Goal: Transaction & Acquisition: Purchase product/service

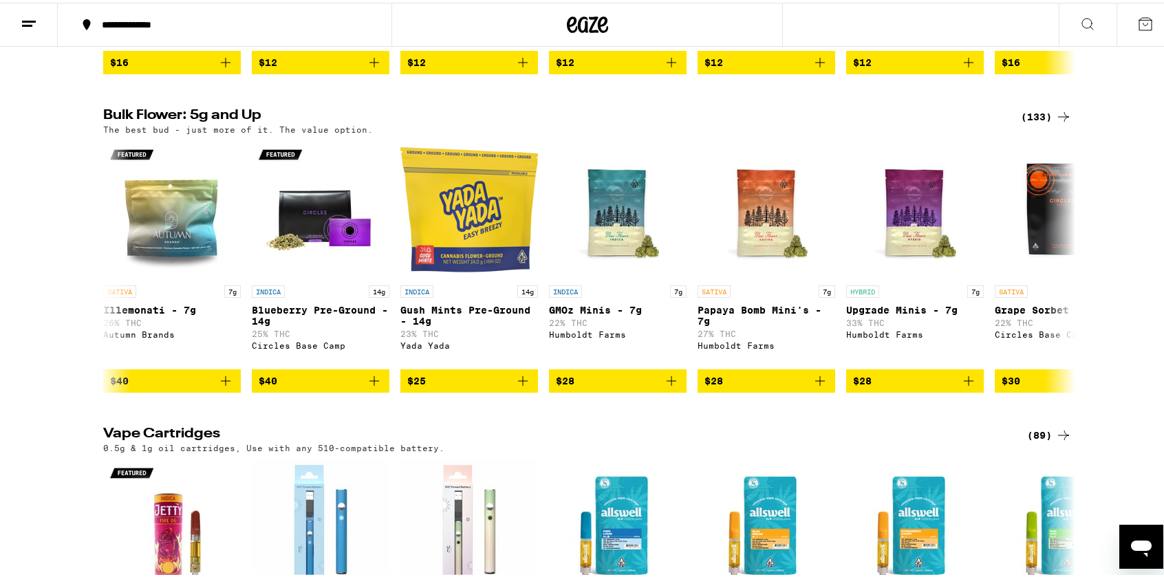
scroll to position [0, 9006]
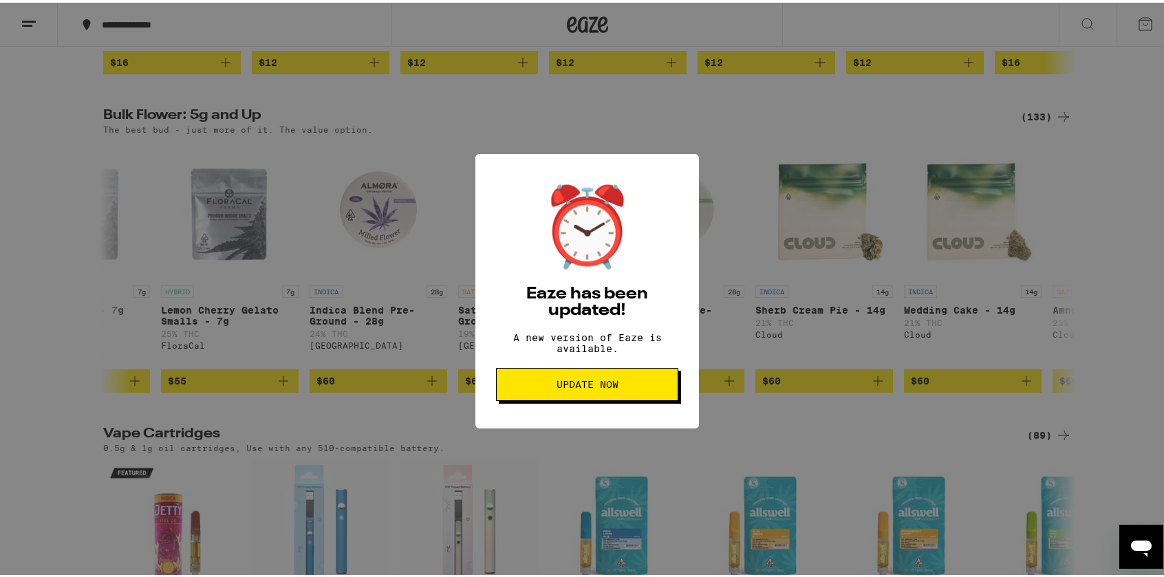
click at [616, 387] on span "Update Now" at bounding box center [587, 382] width 159 height 10
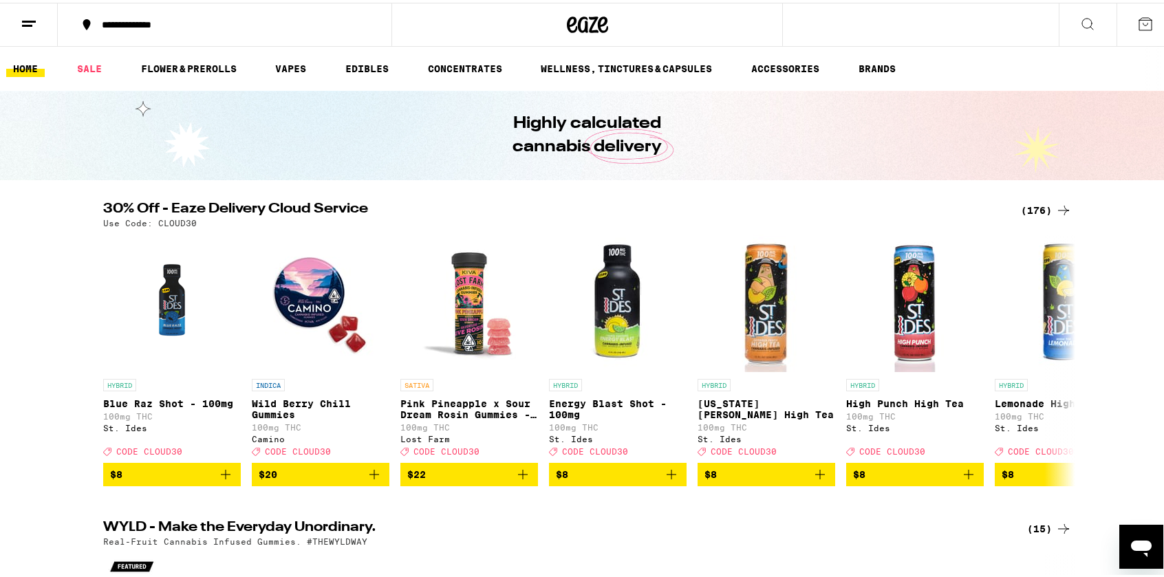
click at [598, 30] on icon at bounding box center [587, 22] width 41 height 25
click at [1055, 358] on icon at bounding box center [1063, 357] width 17 height 17
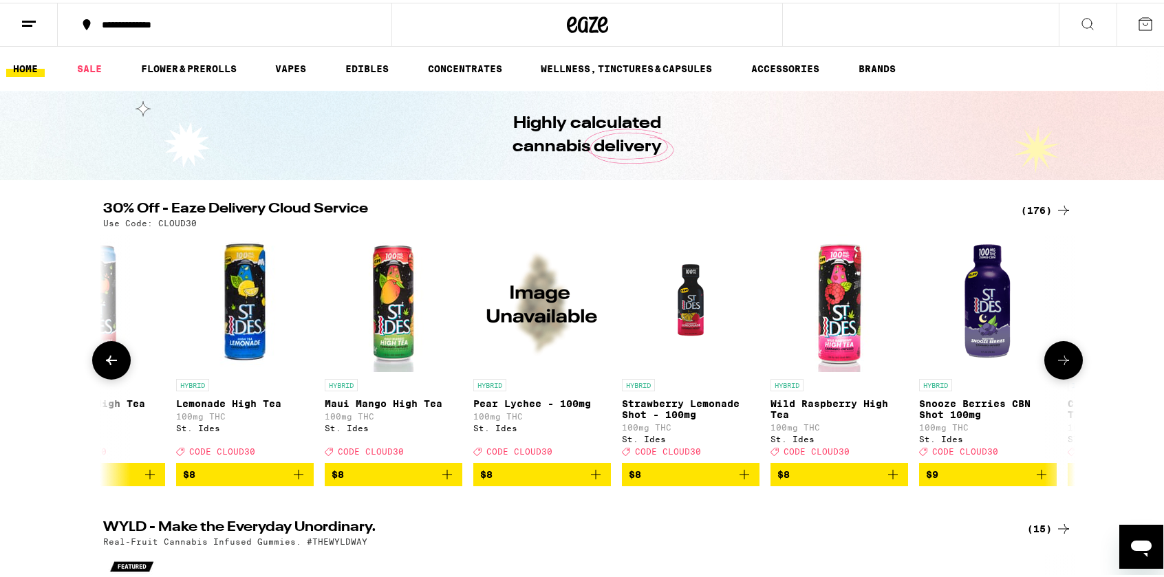
click at [1055, 358] on icon at bounding box center [1063, 357] width 17 height 17
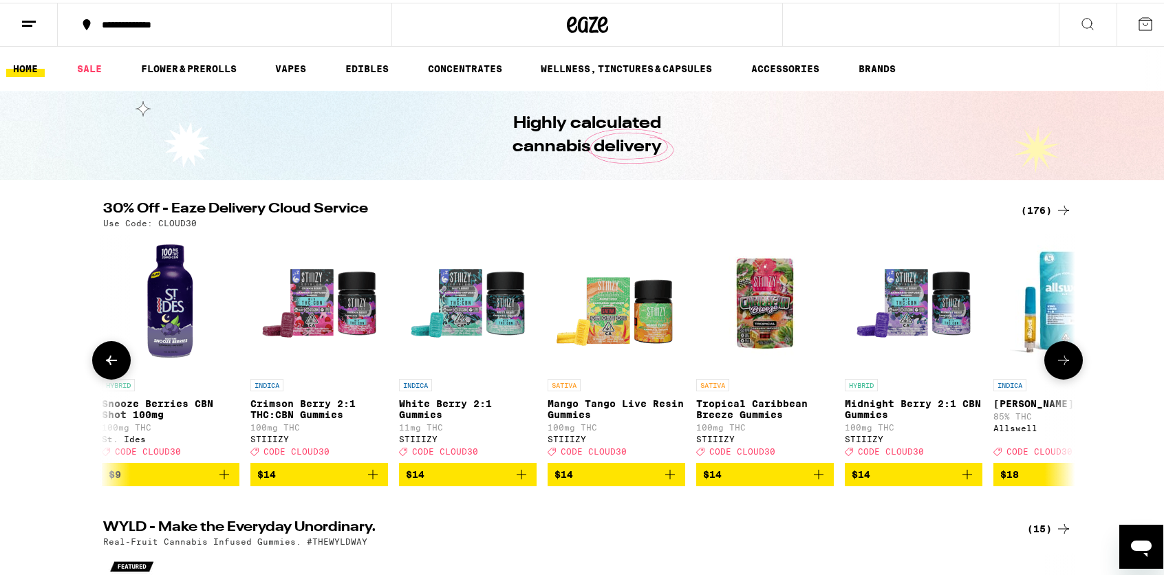
scroll to position [0, 1637]
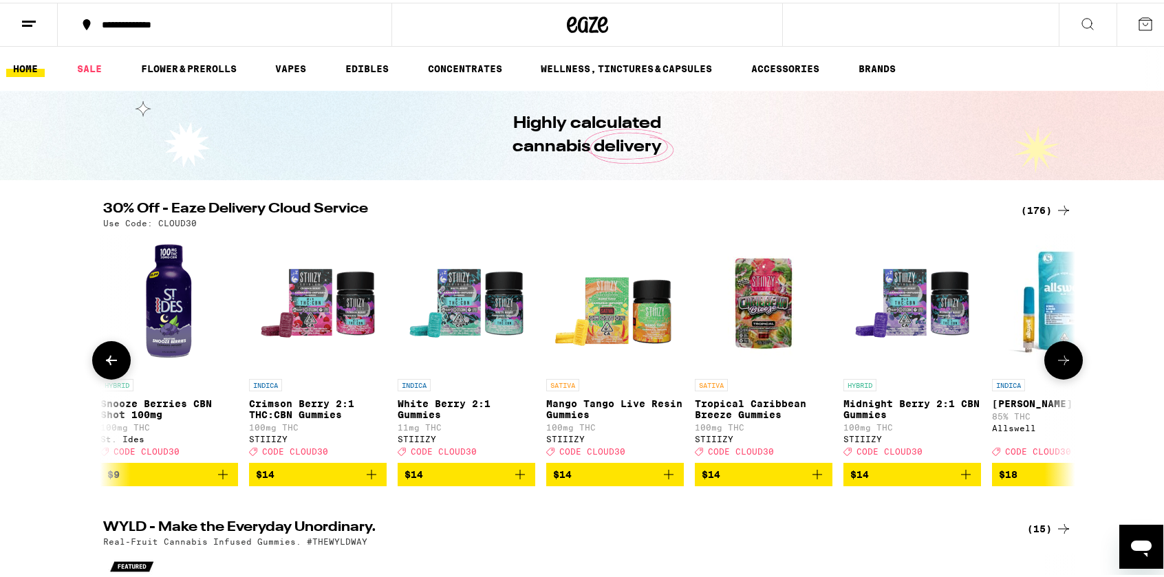
click at [1055, 358] on icon at bounding box center [1063, 357] width 17 height 17
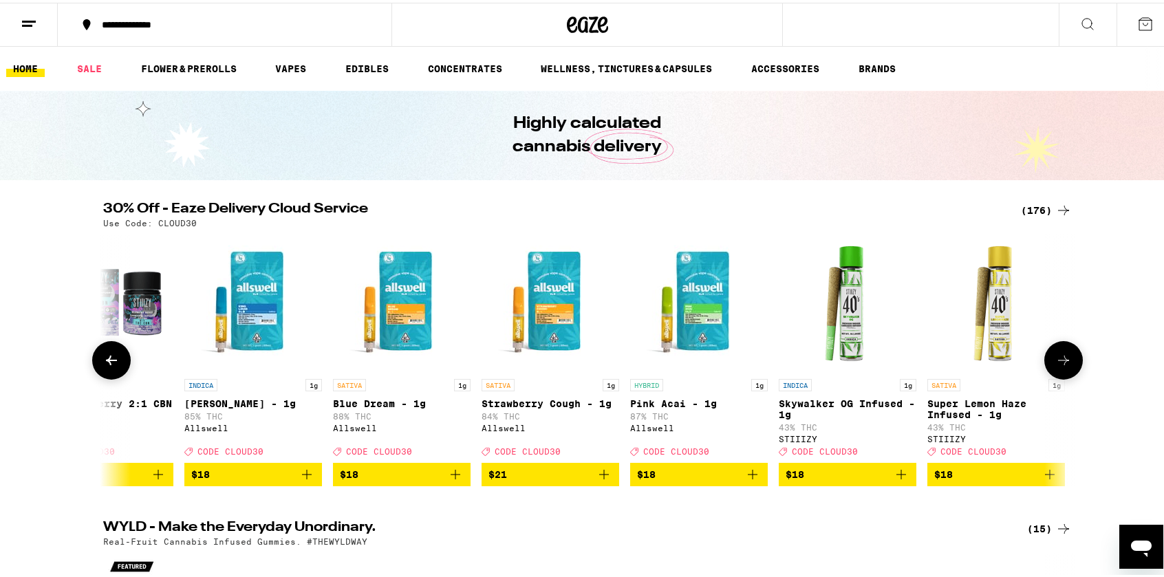
scroll to position [0, 2456]
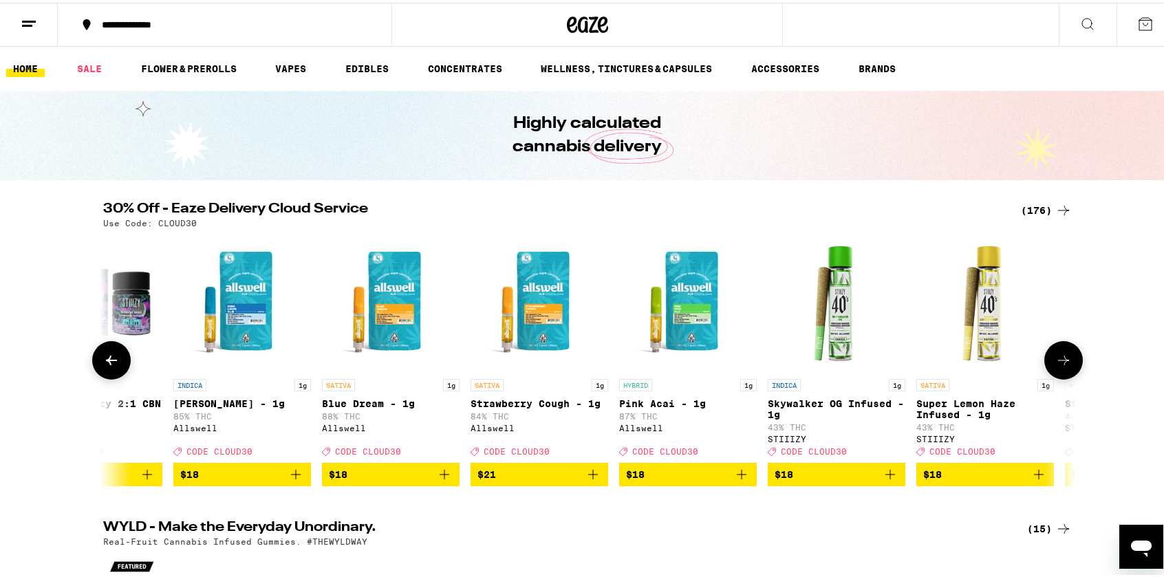
click at [1055, 358] on icon at bounding box center [1063, 357] width 17 height 17
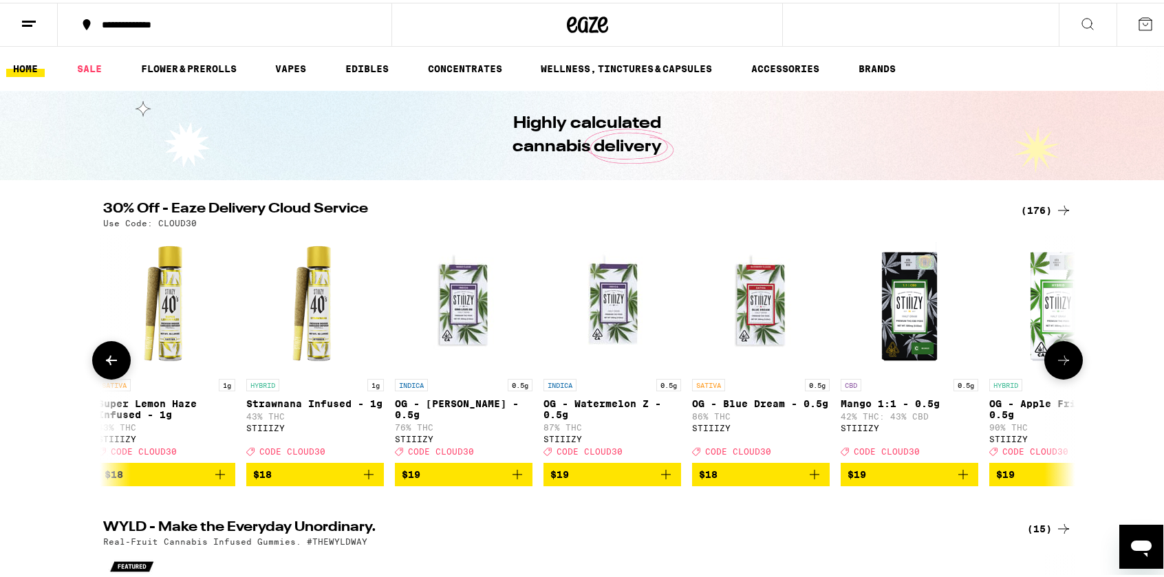
click at [1055, 358] on icon at bounding box center [1063, 357] width 17 height 17
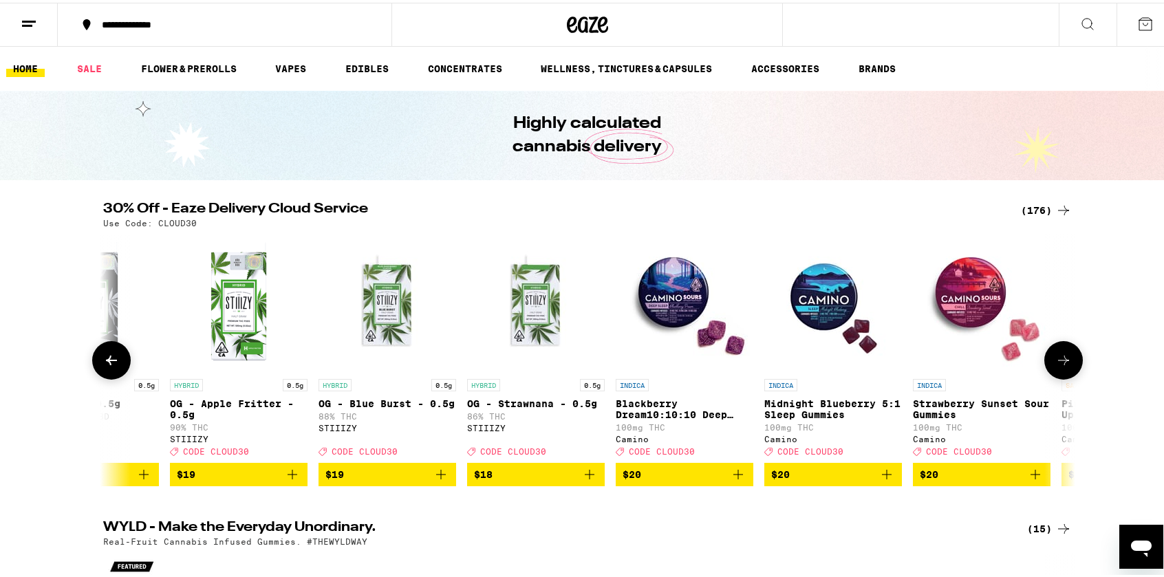
click at [1055, 358] on icon at bounding box center [1063, 357] width 17 height 17
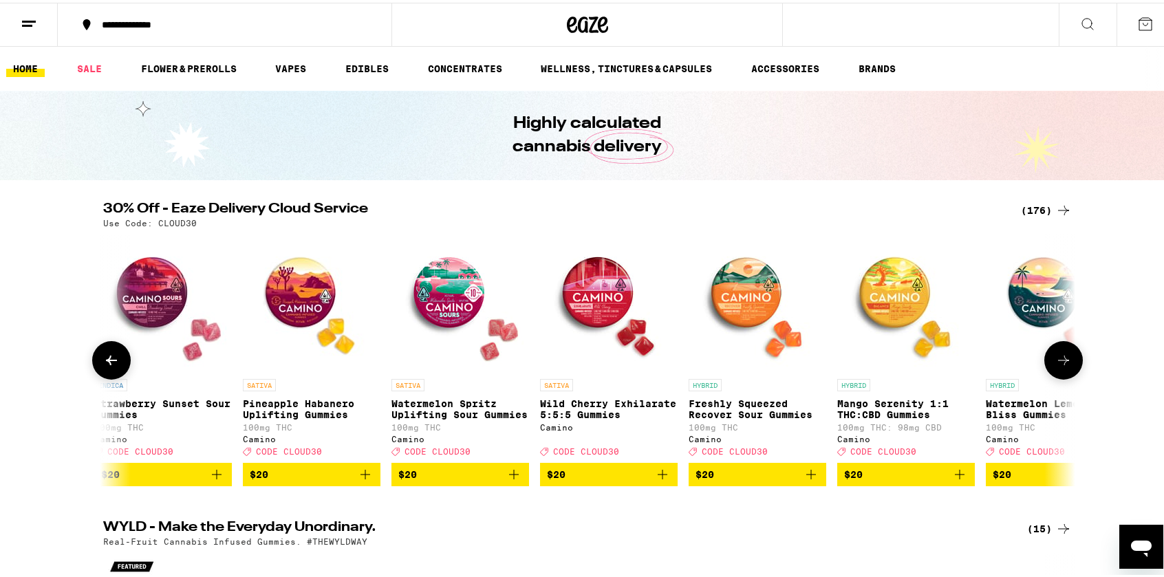
click at [1055, 358] on icon at bounding box center [1063, 357] width 17 height 17
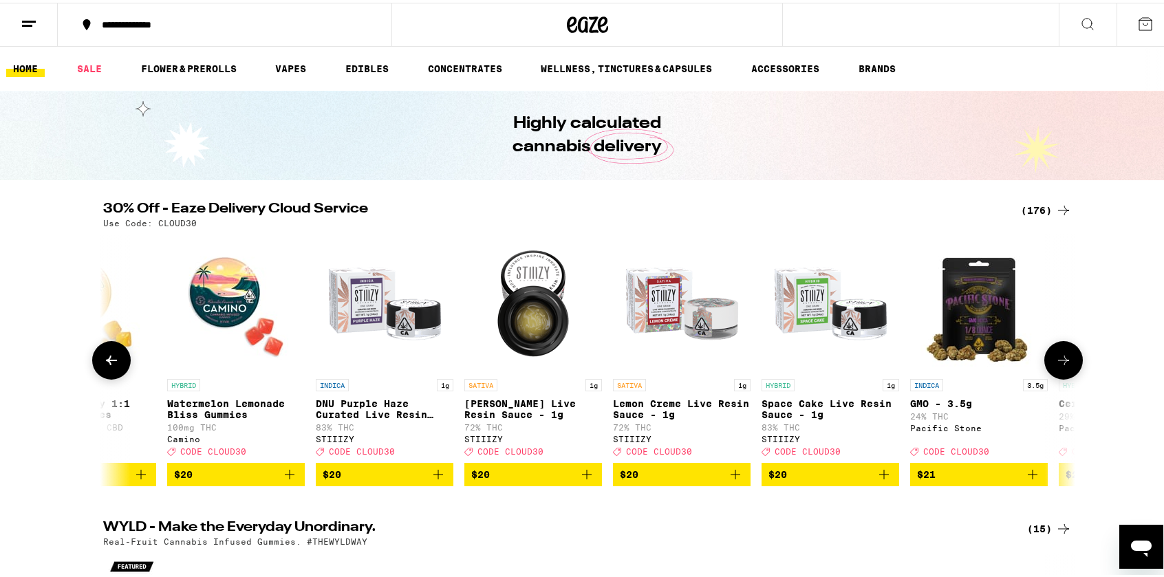
scroll to position [0, 5731]
click at [1055, 358] on icon at bounding box center [1063, 357] width 17 height 17
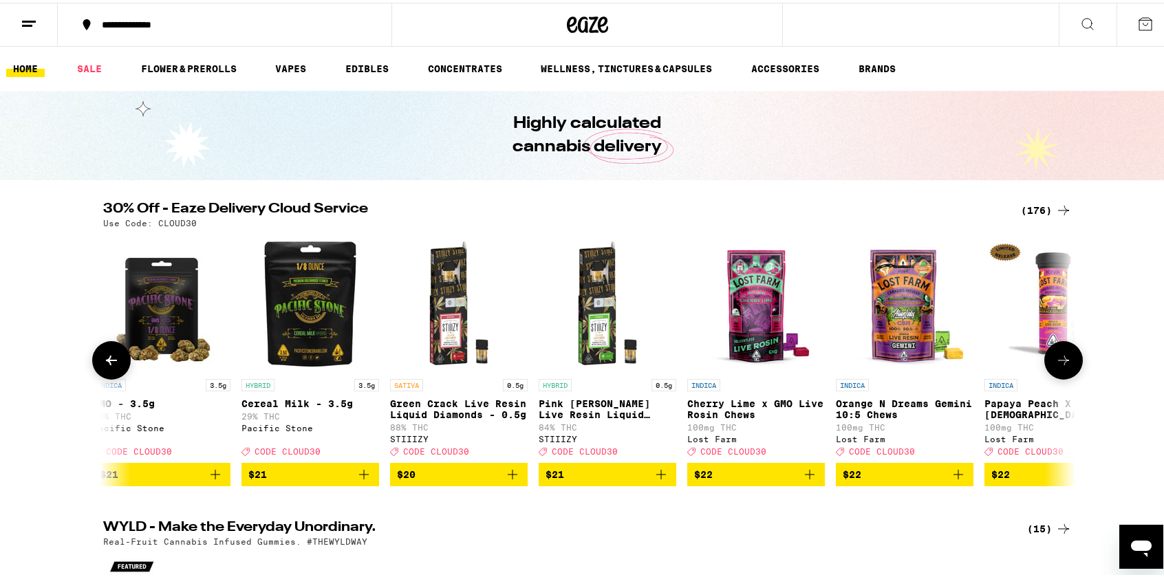
scroll to position [0, 6549]
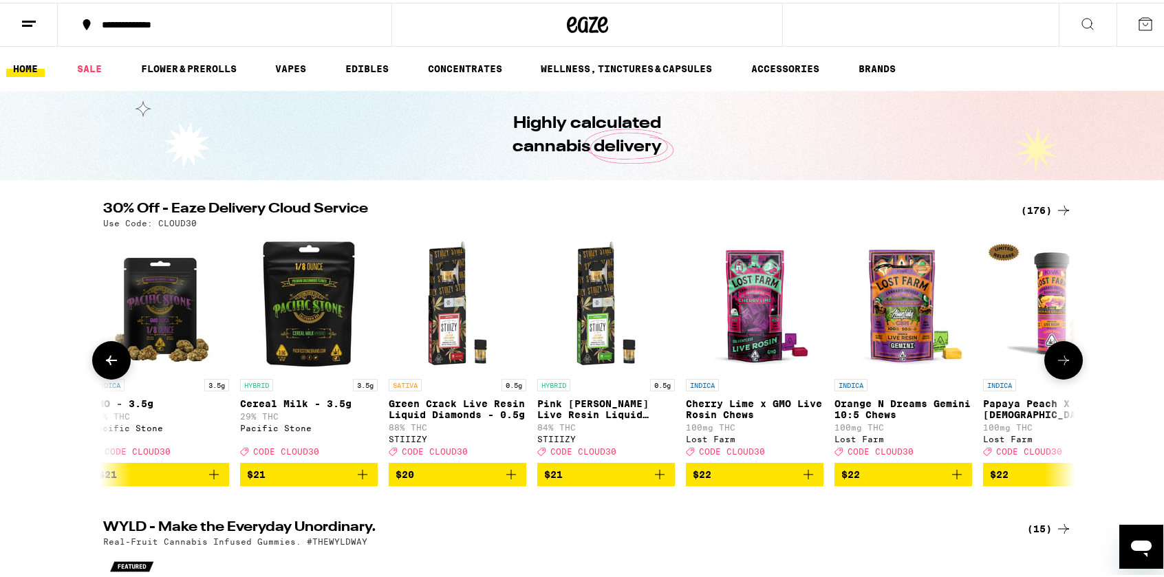
click at [1055, 358] on icon at bounding box center [1063, 357] width 17 height 17
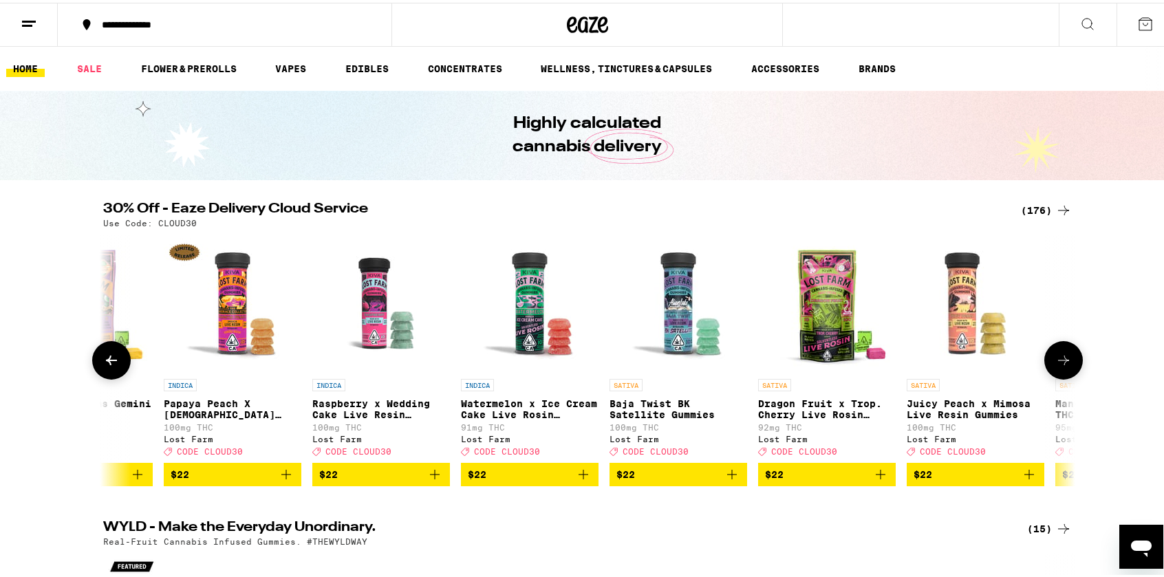
click at [1055, 358] on icon at bounding box center [1063, 357] width 17 height 17
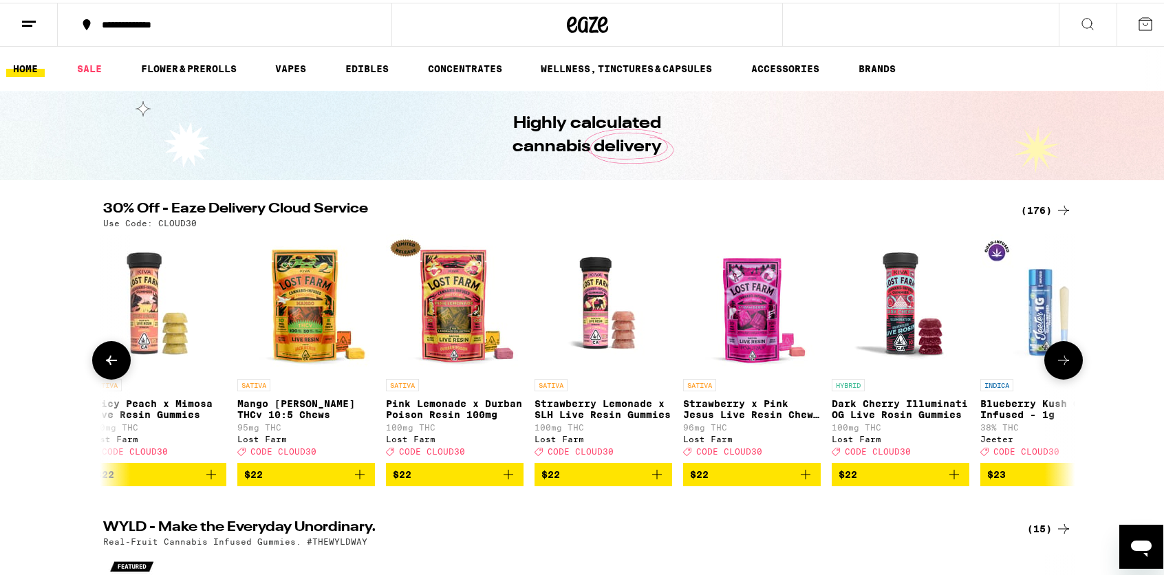
scroll to position [0, 8187]
click at [1055, 358] on icon at bounding box center [1063, 357] width 17 height 17
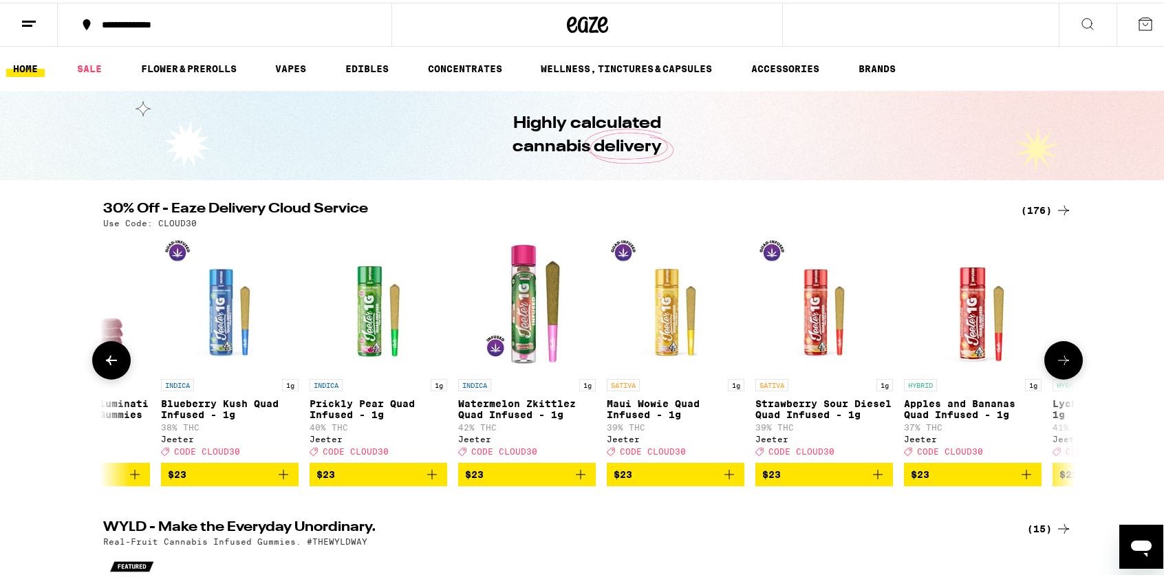
click at [1055, 358] on icon at bounding box center [1063, 357] width 17 height 17
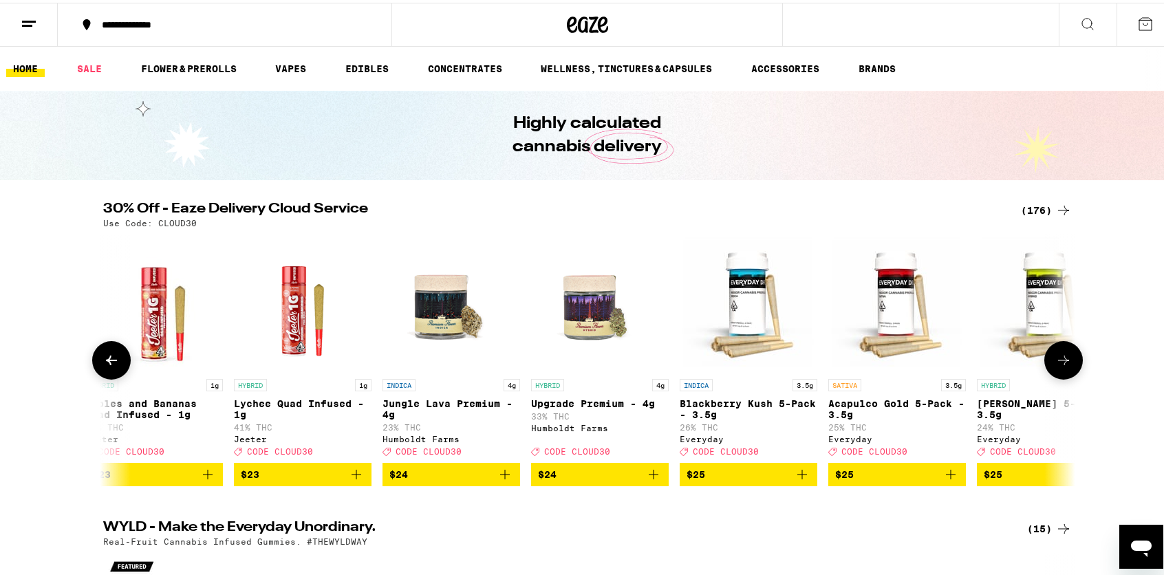
click at [1055, 358] on icon at bounding box center [1063, 357] width 17 height 17
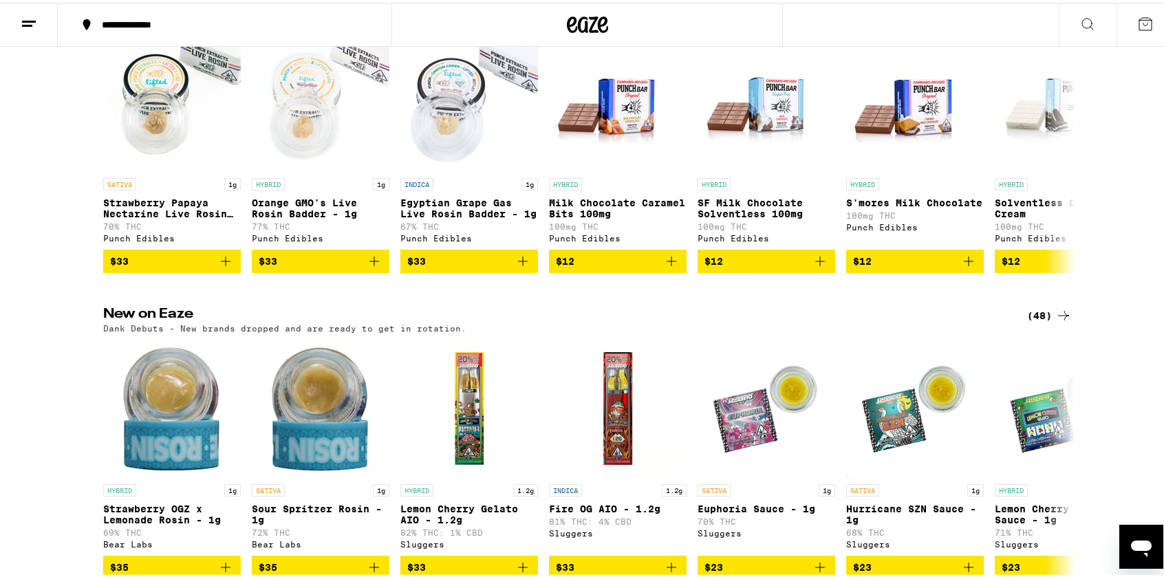
scroll to position [1032, 0]
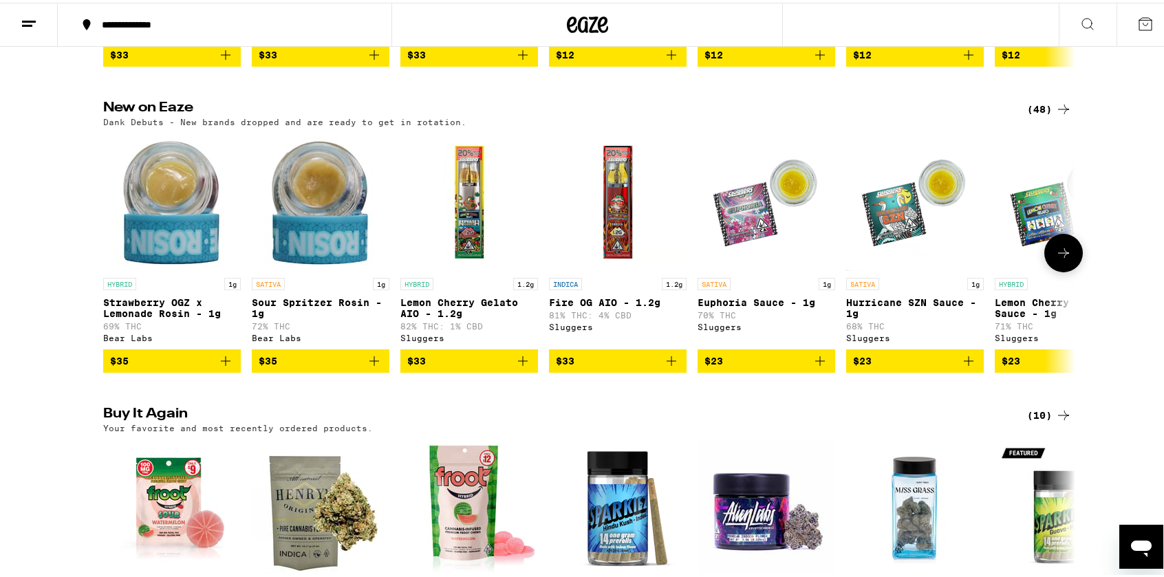
click at [1057, 259] on icon at bounding box center [1063, 250] width 17 height 17
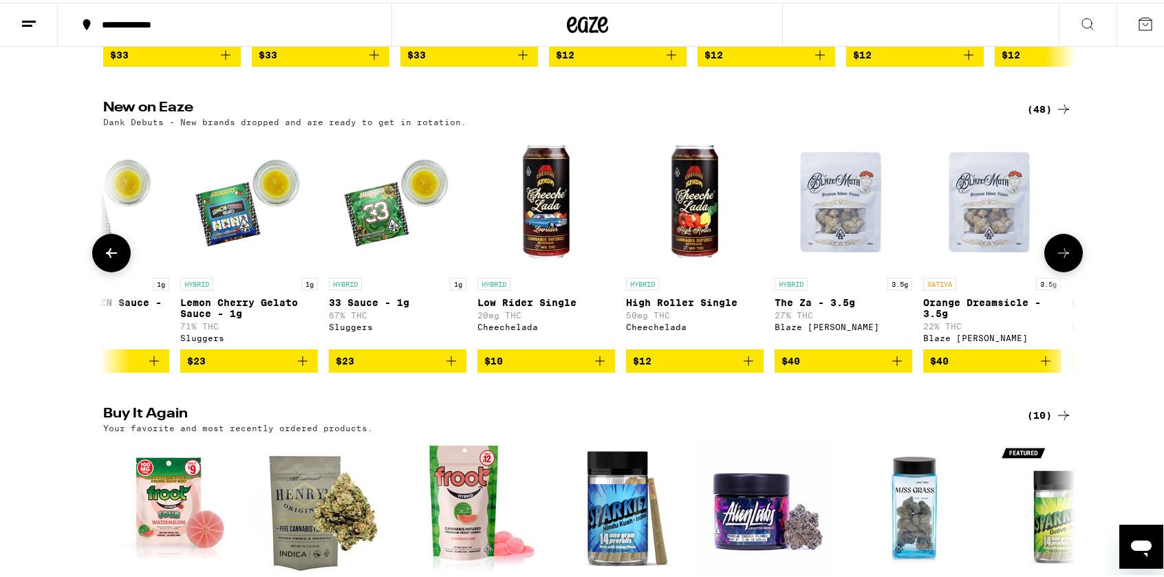
scroll to position [0, 819]
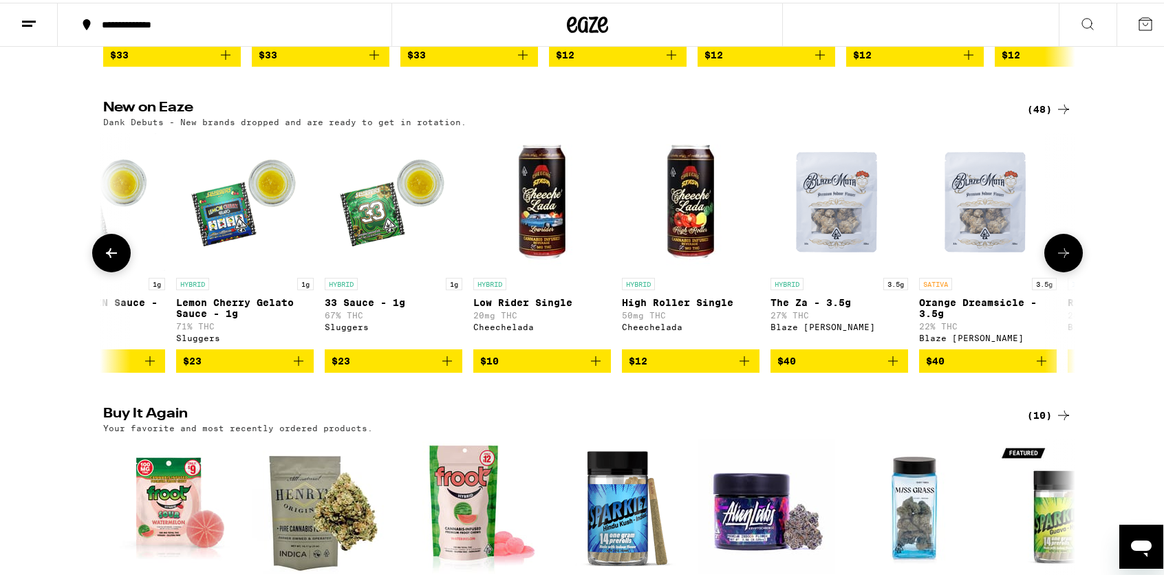
click at [1057, 259] on icon at bounding box center [1063, 250] width 17 height 17
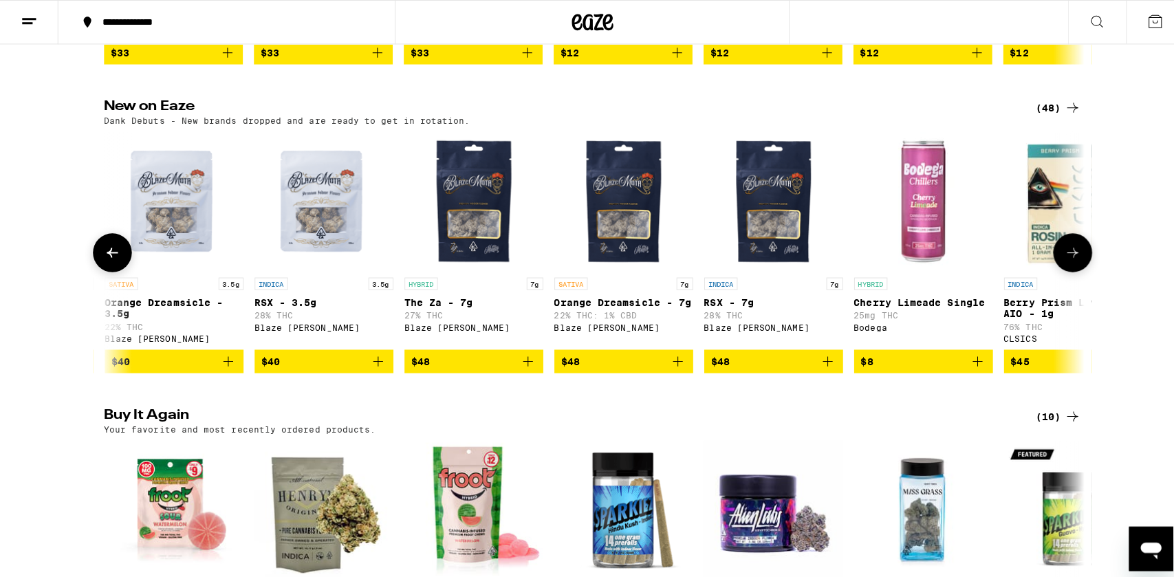
scroll to position [0, 1637]
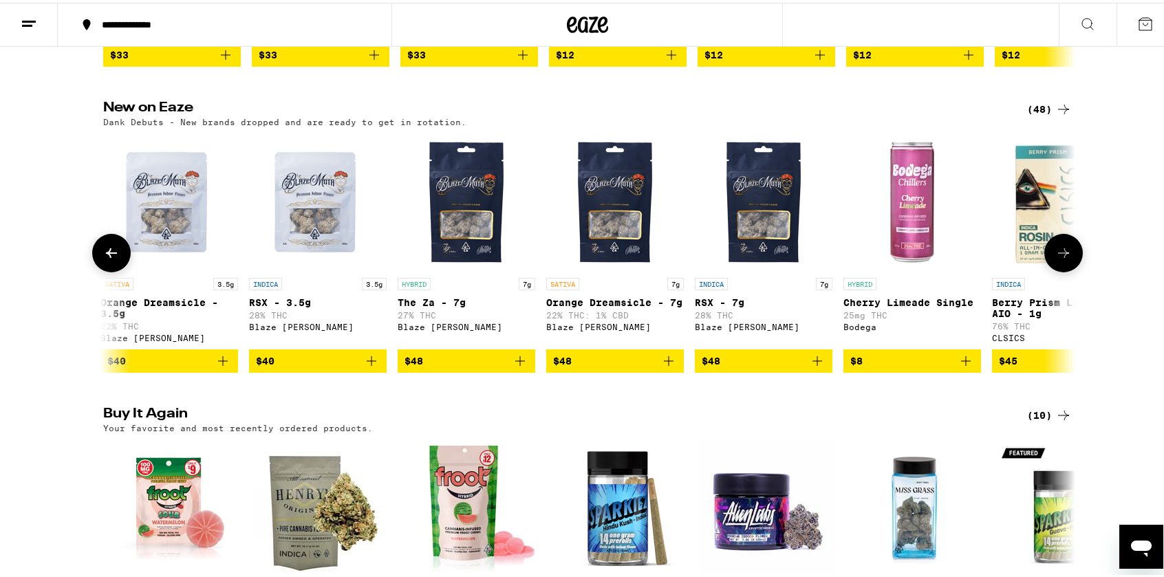
click at [790, 244] on img "Open page for RSX - 7g from Blaze Mota" at bounding box center [764, 200] width 138 height 138
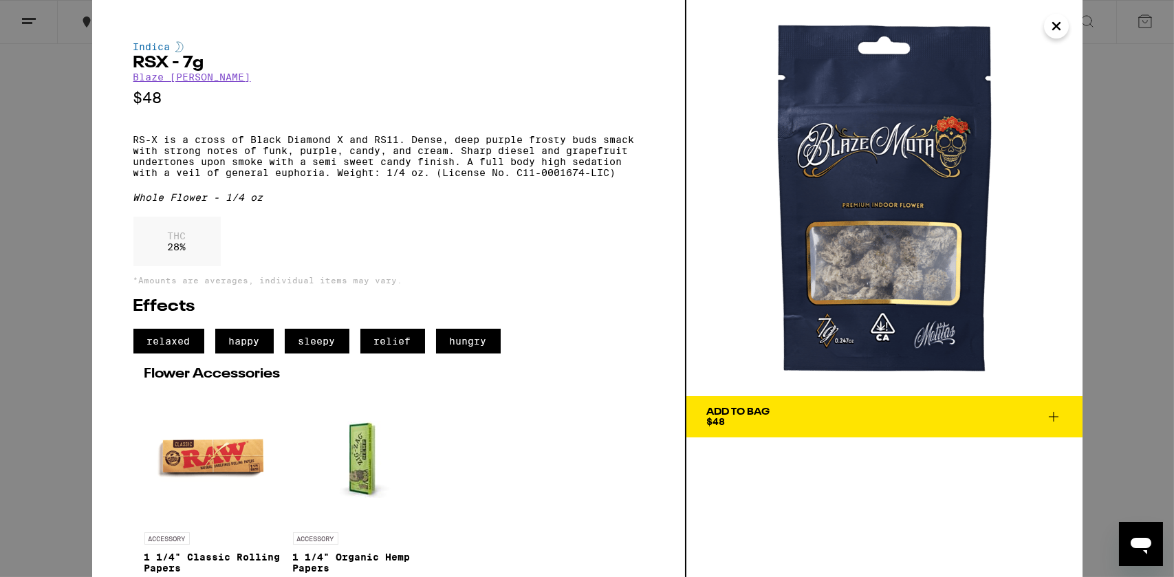
click at [1057, 33] on icon "Close" at bounding box center [1056, 26] width 17 height 21
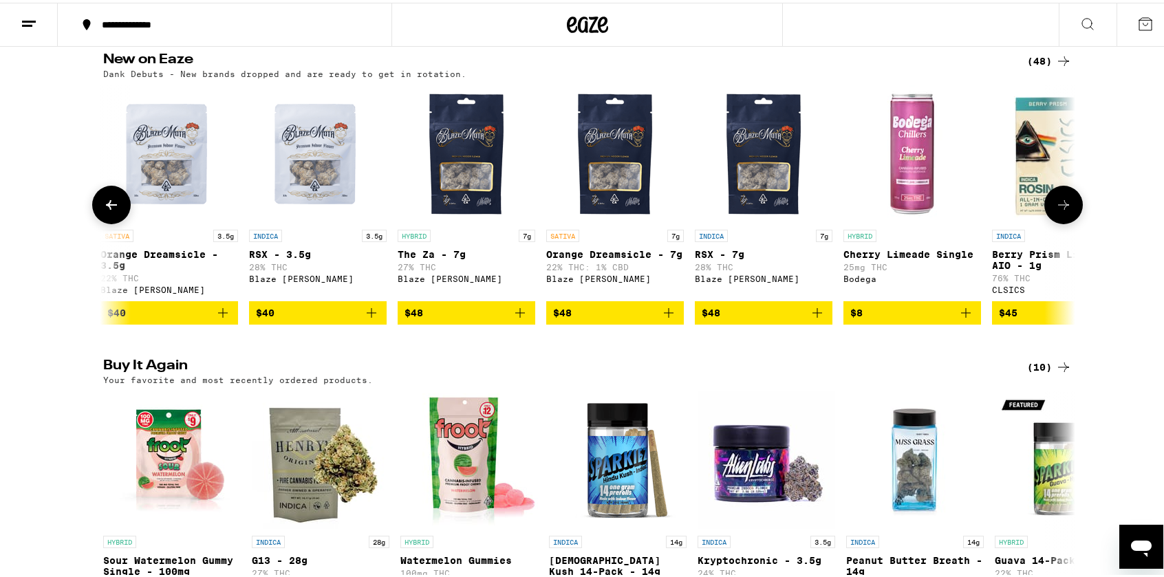
scroll to position [1238, 0]
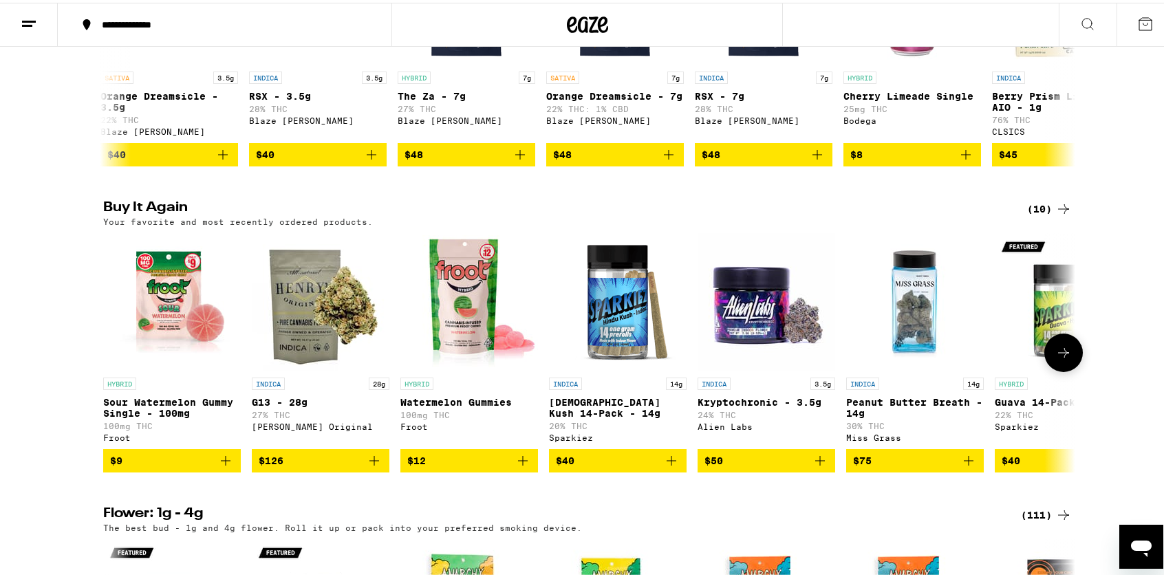
click at [1061, 358] on icon at bounding box center [1063, 350] width 17 height 17
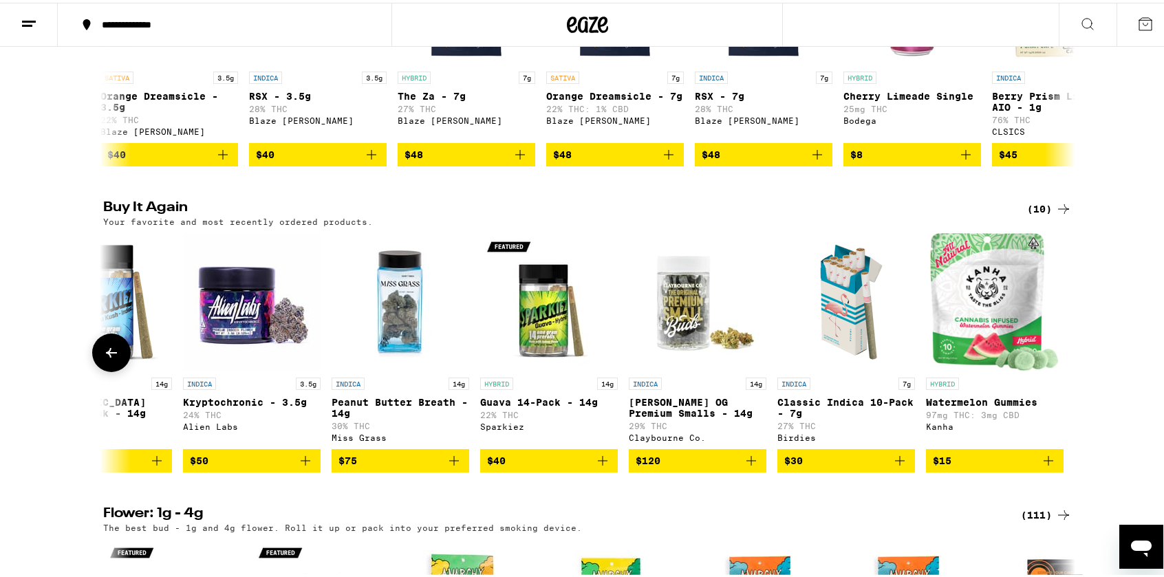
scroll to position [0, 517]
